Goal: Task Accomplishment & Management: Manage account settings

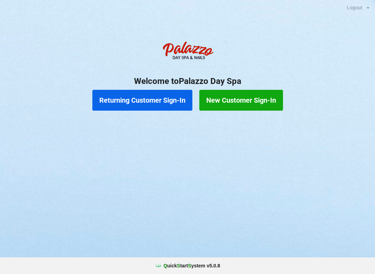
click at [143, 101] on button "Returning Customer Sign-In" at bounding box center [142, 100] width 100 height 21
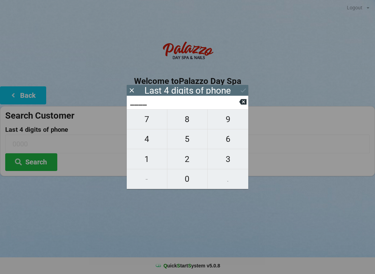
click at [184, 142] on span "5" at bounding box center [187, 139] width 40 height 15
type input "5___"
click at [224, 165] on span "3" at bounding box center [228, 159] width 41 height 15
type input "53__"
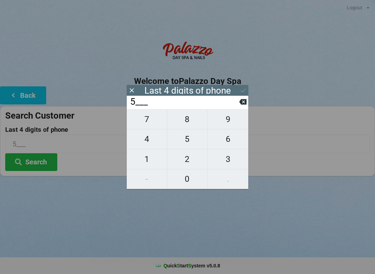
type input "53__"
click at [147, 127] on span "7" at bounding box center [147, 119] width 40 height 15
type input "537_"
click at [187, 125] on span "8" at bounding box center [187, 119] width 40 height 15
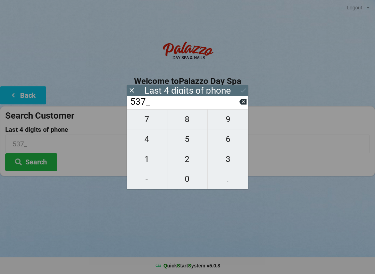
type input "5378"
click at [38, 166] on button "Search" at bounding box center [31, 163] width 52 height 18
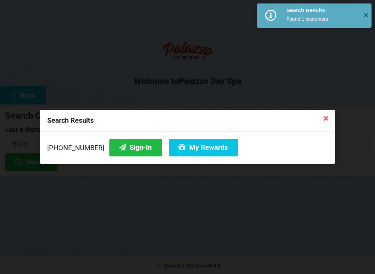
click at [190, 154] on button "My Rewards" at bounding box center [203, 148] width 69 height 18
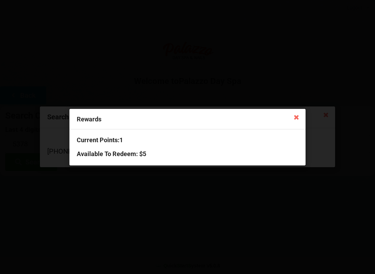
click at [298, 120] on icon at bounding box center [296, 117] width 11 height 11
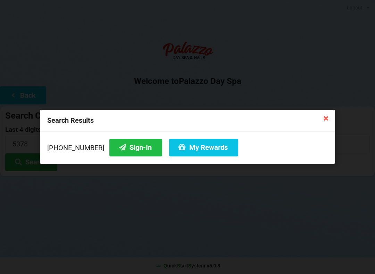
click at [328, 113] on icon at bounding box center [326, 118] width 11 height 11
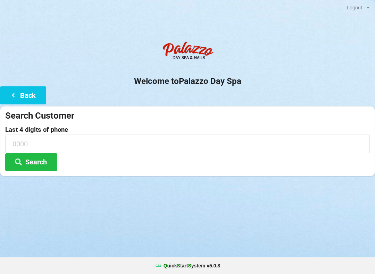
click at [17, 96] on icon at bounding box center [13, 95] width 8 height 6
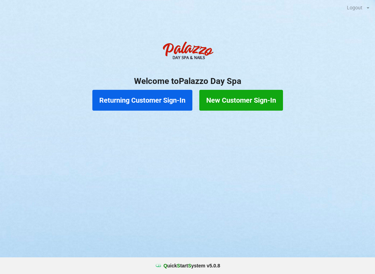
click at [155, 99] on button "Returning Customer Sign-In" at bounding box center [142, 100] width 100 height 21
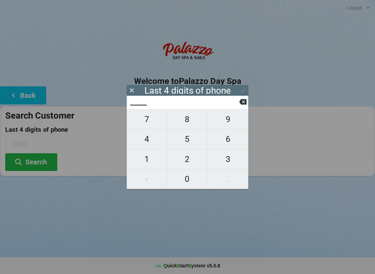
click at [188, 146] on span "5" at bounding box center [187, 139] width 40 height 15
type input "5___"
click at [229, 166] on span "3" at bounding box center [228, 159] width 41 height 15
type input "53__"
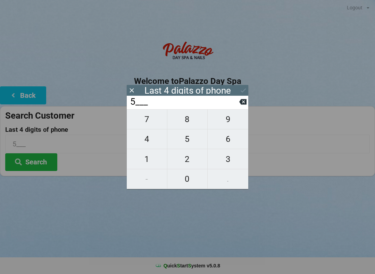
type input "53__"
click at [149, 124] on span "7" at bounding box center [147, 119] width 40 height 15
type input "537_"
click at [205, 126] on span "8" at bounding box center [187, 119] width 40 height 15
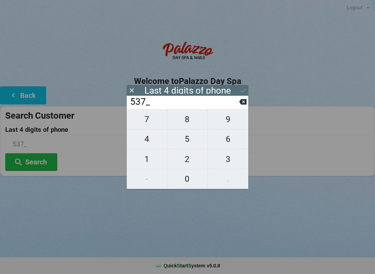
type input "5378"
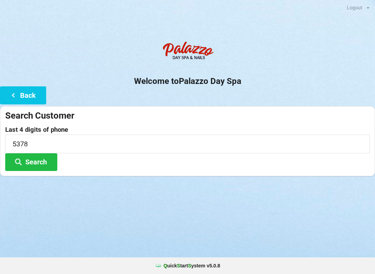
click at [43, 160] on button "Search" at bounding box center [31, 163] width 52 height 18
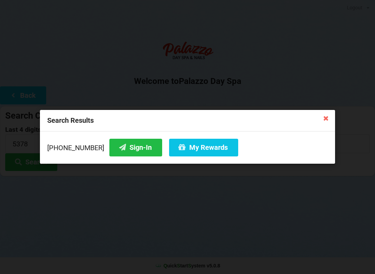
click at [194, 148] on button "My Rewards" at bounding box center [203, 148] width 69 height 18
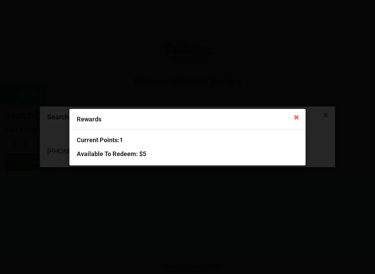
click at [301, 119] on icon at bounding box center [296, 117] width 11 height 11
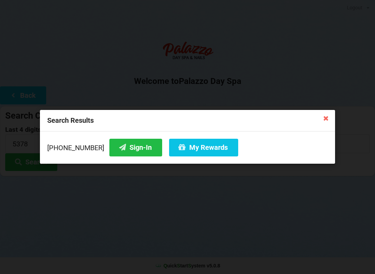
click at [331, 118] on icon at bounding box center [326, 118] width 11 height 11
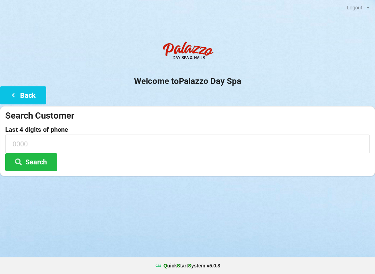
click at [19, 92] on button "Back" at bounding box center [23, 96] width 46 height 18
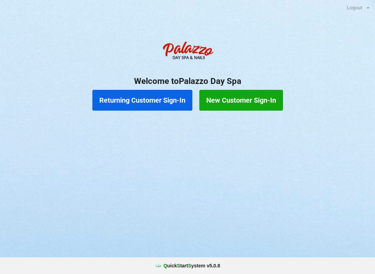
click at [245, 101] on button "New Customer Sign-In" at bounding box center [241, 100] width 84 height 21
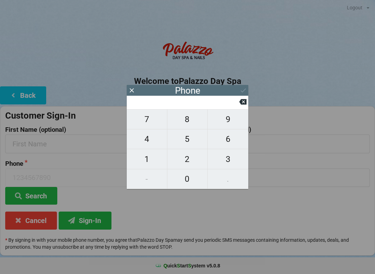
click at [189, 159] on span "2" at bounding box center [187, 159] width 40 height 15
type input "2"
click at [189, 121] on span "8" at bounding box center [187, 119] width 40 height 15
type input "28"
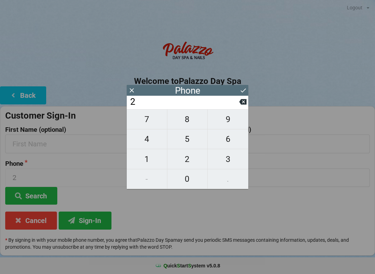
type input "28"
click at [151, 119] on span "7" at bounding box center [147, 119] width 40 height 15
type input "287"
click at [244, 101] on icon at bounding box center [242, 101] width 7 height 7
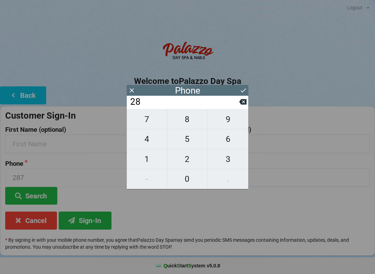
click at [150, 158] on span "1" at bounding box center [147, 159] width 40 height 15
type input "281"
click at [227, 139] on span "6" at bounding box center [228, 139] width 41 height 15
type input "2816"
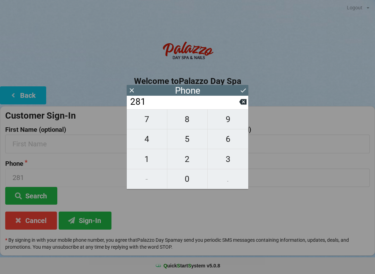
type input "2816"
click at [247, 87] on button at bounding box center [243, 90] width 7 height 9
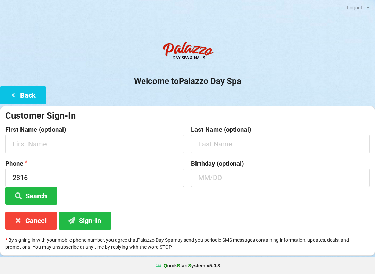
click at [37, 192] on button "Search" at bounding box center [31, 196] width 52 height 18
click at [35, 194] on button "Search" at bounding box center [31, 196] width 52 height 18
click at [32, 90] on button "Back" at bounding box center [23, 96] width 46 height 18
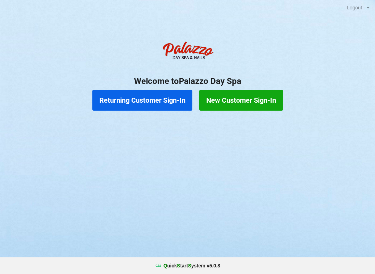
click at [134, 98] on button "Returning Customer Sign-In" at bounding box center [142, 100] width 100 height 21
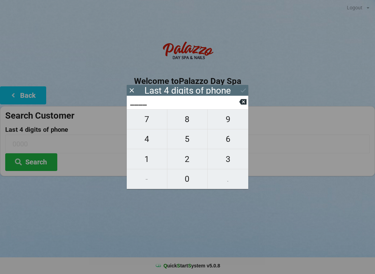
click at [184, 161] on span "2" at bounding box center [187, 159] width 40 height 15
type input "2___"
click at [186, 121] on span "8" at bounding box center [187, 119] width 40 height 15
type input "28__"
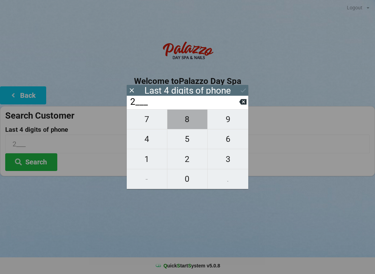
type input "28__"
click at [145, 156] on span "1" at bounding box center [147, 159] width 40 height 15
type input "281_"
click at [223, 136] on span "6" at bounding box center [228, 139] width 41 height 15
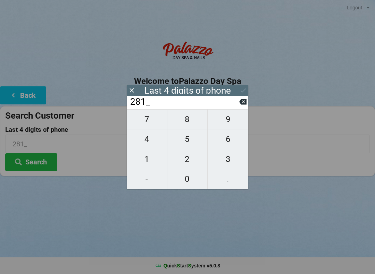
type input "2816"
click at [244, 89] on icon at bounding box center [243, 90] width 7 height 7
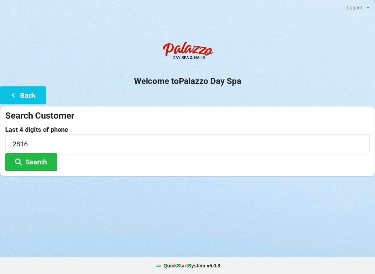
click at [41, 161] on button "Search" at bounding box center [31, 163] width 52 height 18
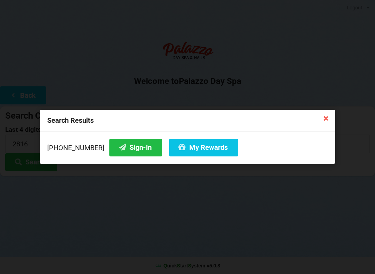
click at [129, 141] on button "Sign-In" at bounding box center [135, 148] width 53 height 18
